Goal: Navigation & Orientation: Go to known website

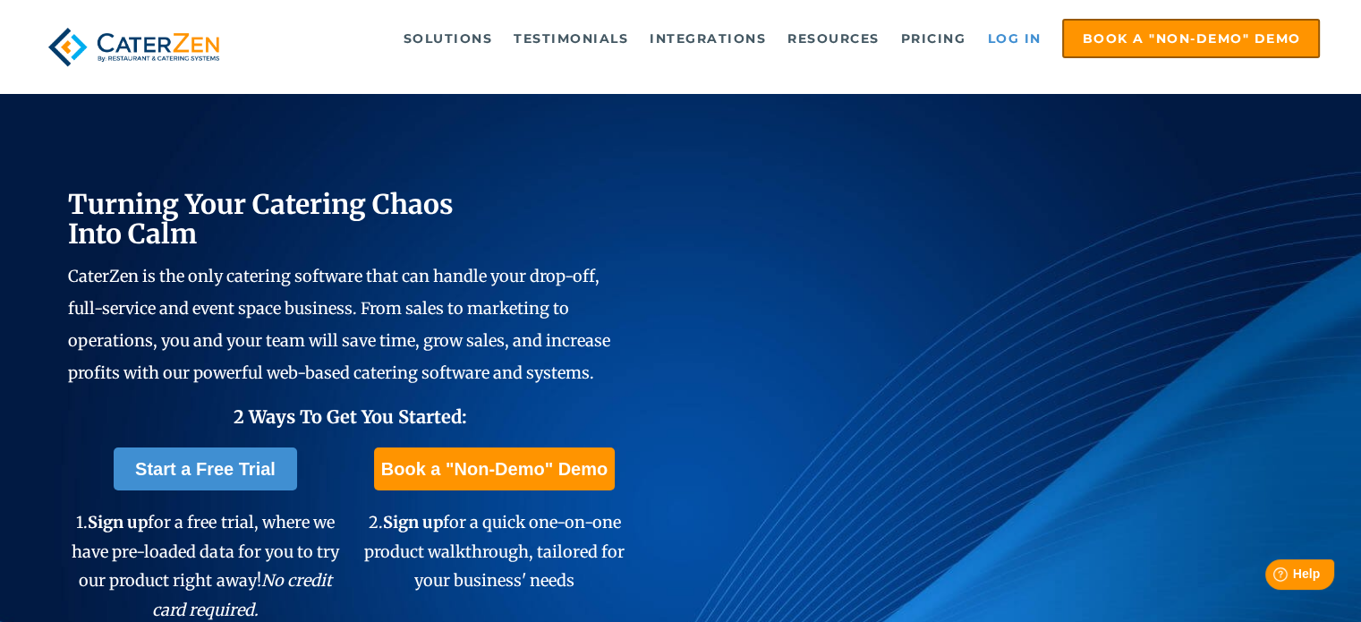
click at [1006, 39] on link "Log in" at bounding box center [1014, 39] width 72 height 36
click at [1032, 30] on link "Log in" at bounding box center [1014, 39] width 72 height 36
click at [992, 30] on link "Log in" at bounding box center [1014, 39] width 72 height 36
